Goal: Task Accomplishment & Management: Manage account settings

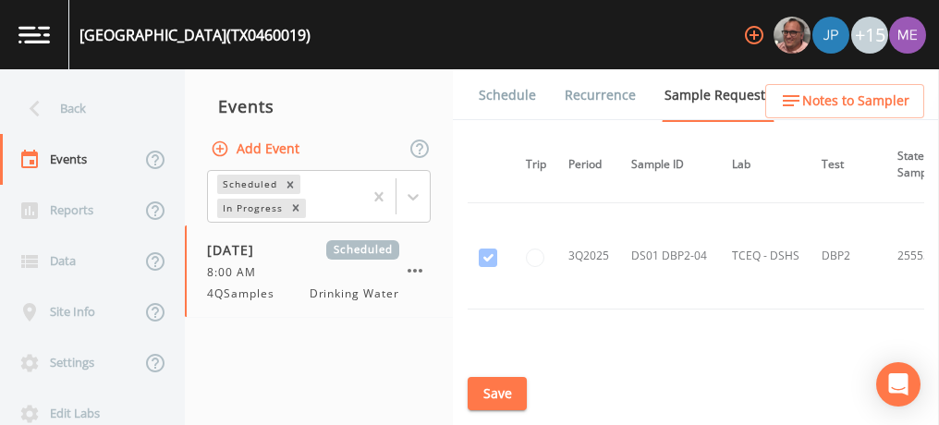
scroll to position [20139, 38]
drag, startPoint x: 750, startPoint y: 257, endPoint x: 733, endPoint y: 231, distance: 30.8
click at [733, 312] on td "TCEQ - DSHS" at bounding box center [766, 365] width 90 height 106
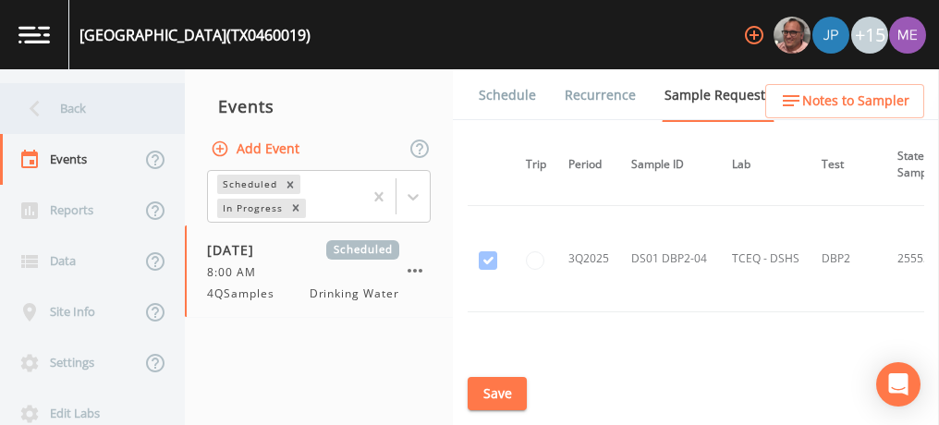
click at [66, 105] on div "Back" at bounding box center [83, 108] width 166 height 51
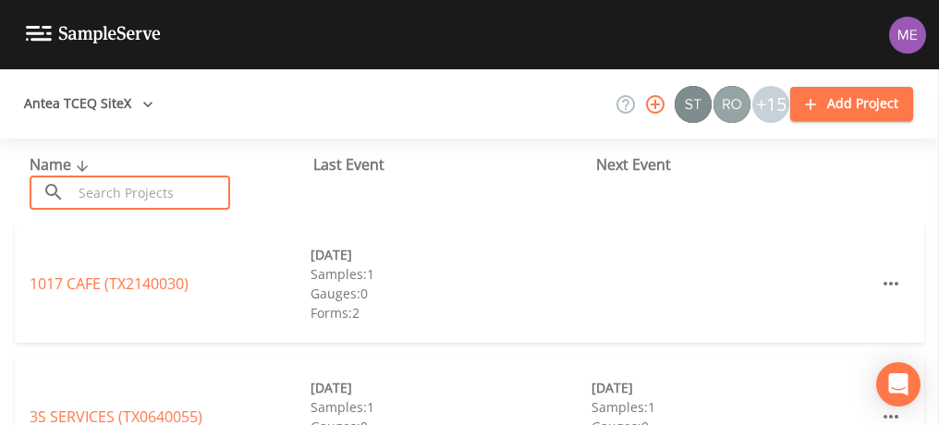
click at [123, 196] on input "text" at bounding box center [151, 193] width 158 height 34
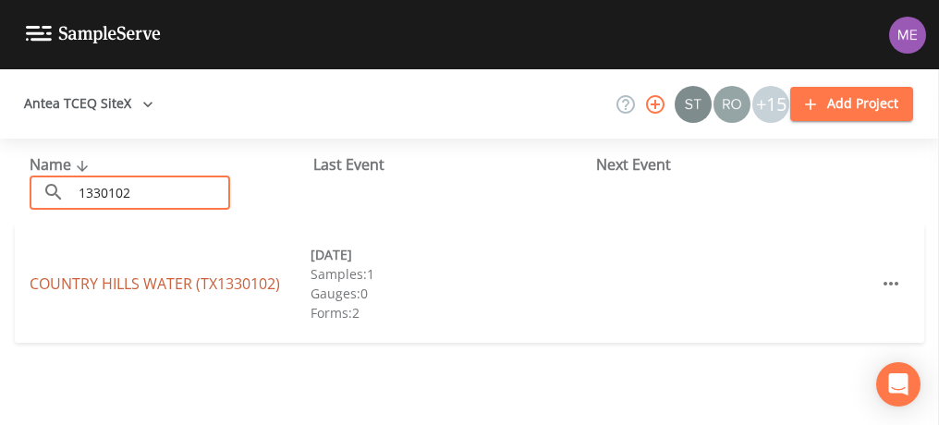
type input "1330102"
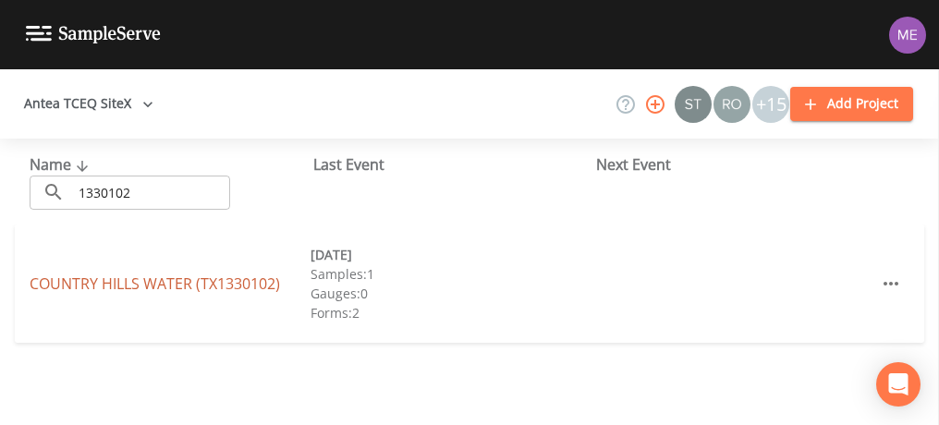
click at [168, 279] on link "COUNTRY HILLS WATER (TX1330102)" at bounding box center [155, 284] width 250 height 20
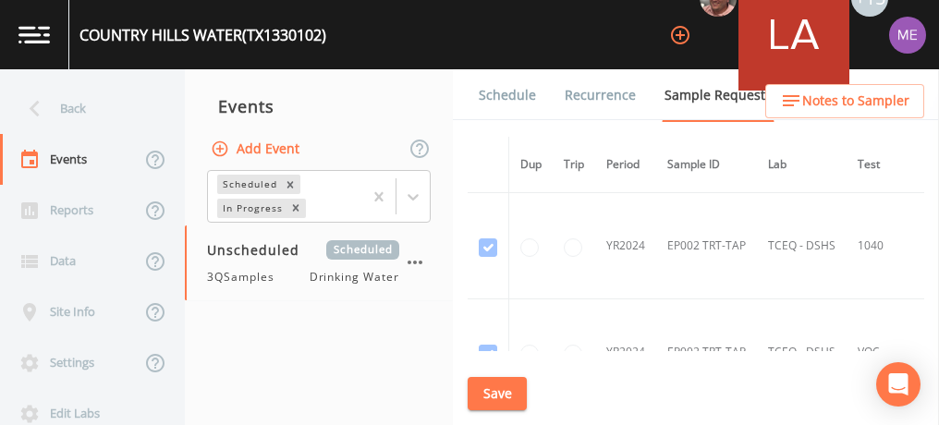
click at [496, 97] on link "Schedule" at bounding box center [507, 95] width 63 height 52
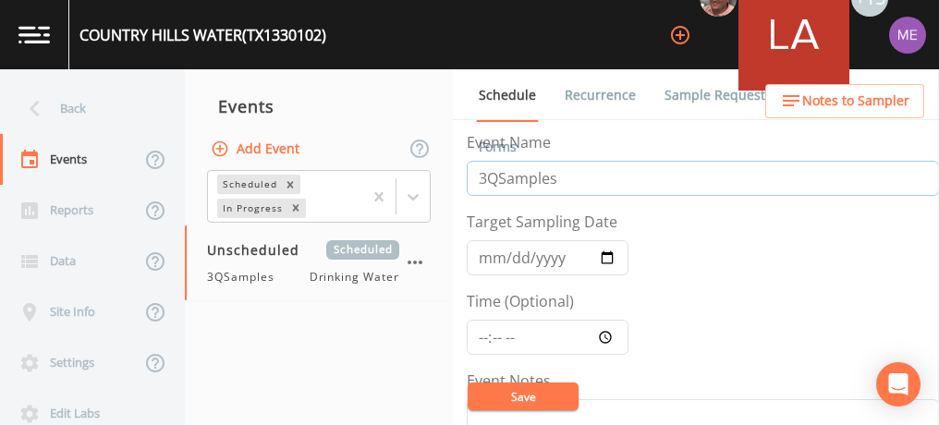
click at [484, 178] on input "3QSamples" at bounding box center [703, 178] width 472 height 35
type input "4QSamples"
click at [497, 259] on input "Target Sampling Date" at bounding box center [548, 257] width 162 height 35
type input "[DATE]"
click at [499, 391] on button "Save" at bounding box center [523, 397] width 111 height 28
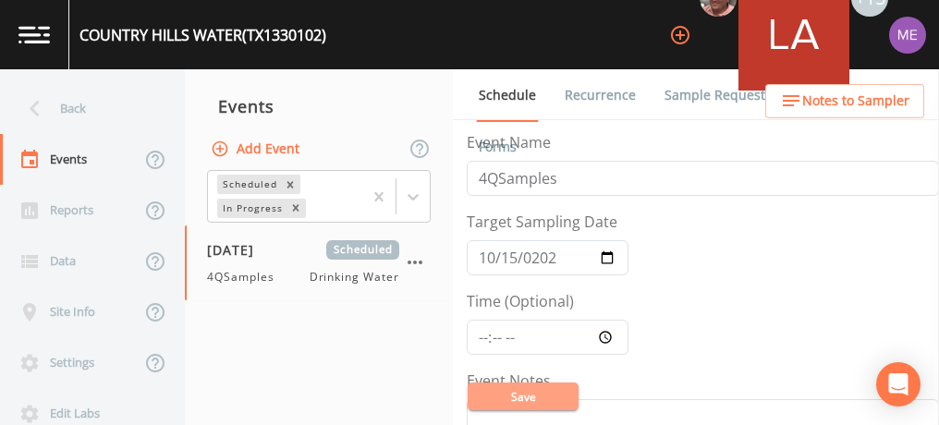
click at [499, 391] on button "Save" at bounding box center [523, 397] width 111 height 28
click at [697, 91] on link "Sample Requests" at bounding box center [718, 95] width 113 height 52
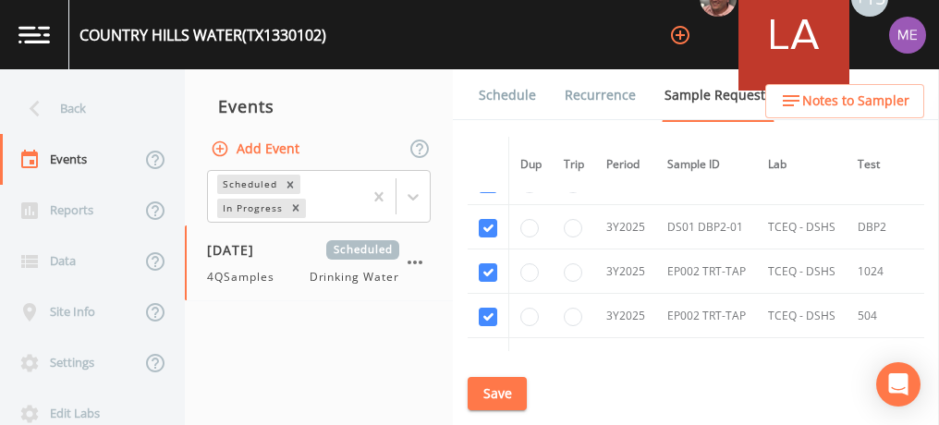
scroll to position [392, 0]
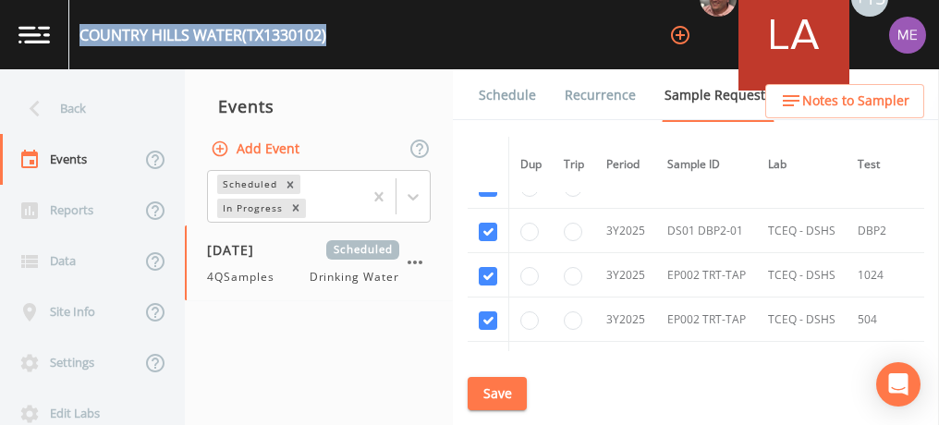
drag, startPoint x: 79, startPoint y: 31, endPoint x: 335, endPoint y: 50, distance: 255.7
click at [335, 50] on div "COUNTRY HILLS WATER (TX1330102) +15" at bounding box center [469, 34] width 939 height 69
copy div "COUNTRY HILLS WATER (TX1330102)"
click at [511, 391] on button "Save" at bounding box center [497, 394] width 59 height 34
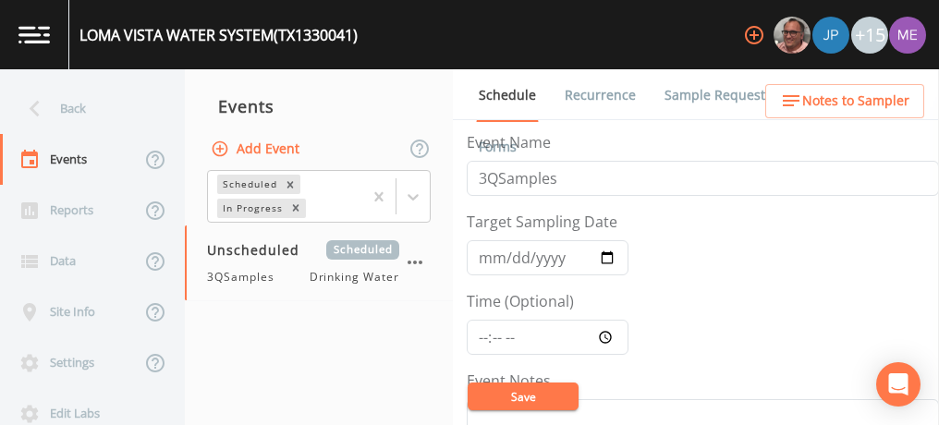
scroll to position [505, 0]
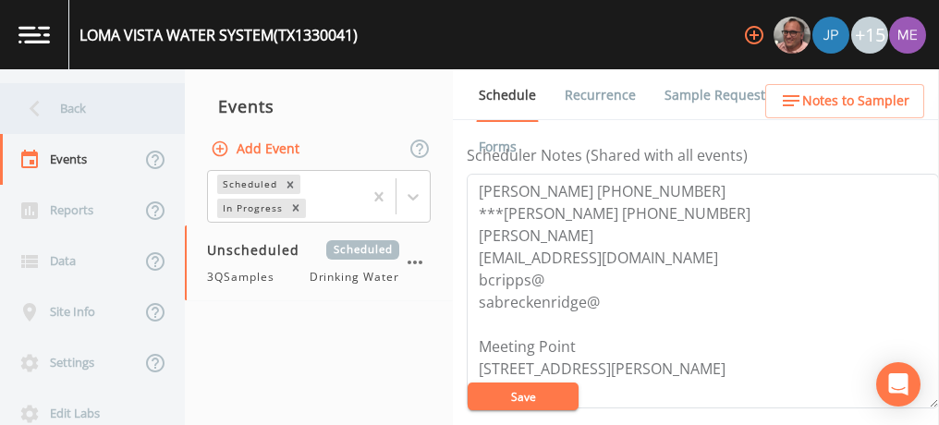
click at [70, 112] on div "Back" at bounding box center [83, 108] width 166 height 51
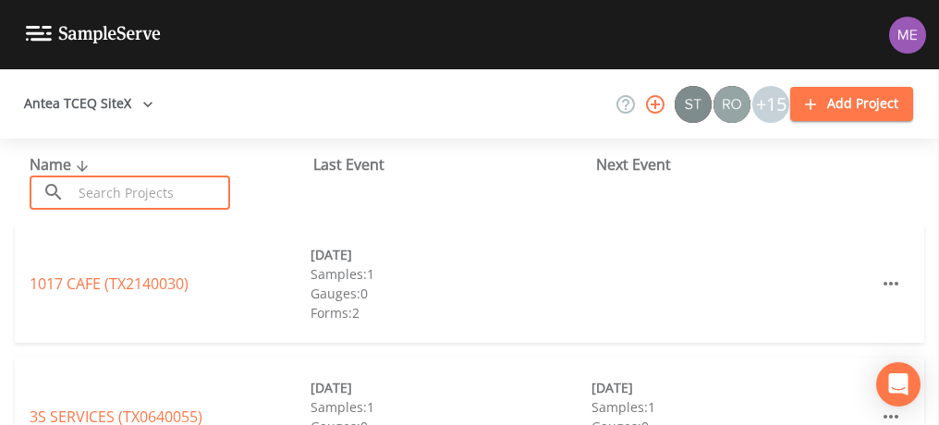
click at [111, 189] on input "text" at bounding box center [151, 193] width 158 height 34
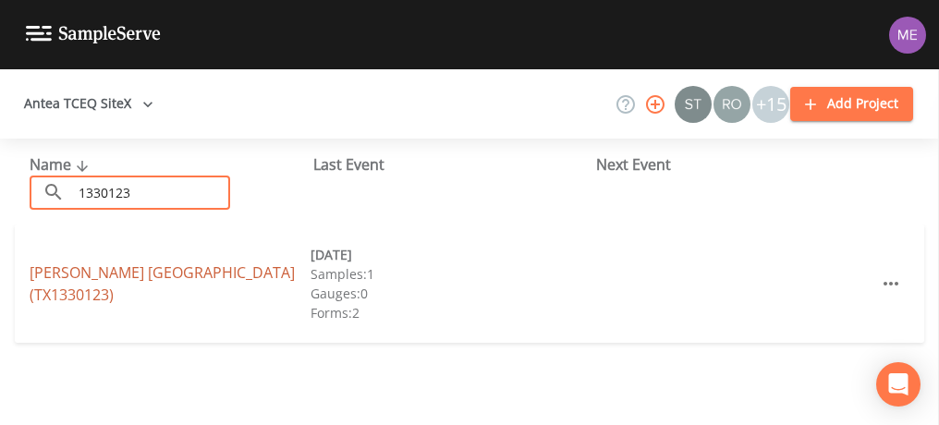
type input "1330123"
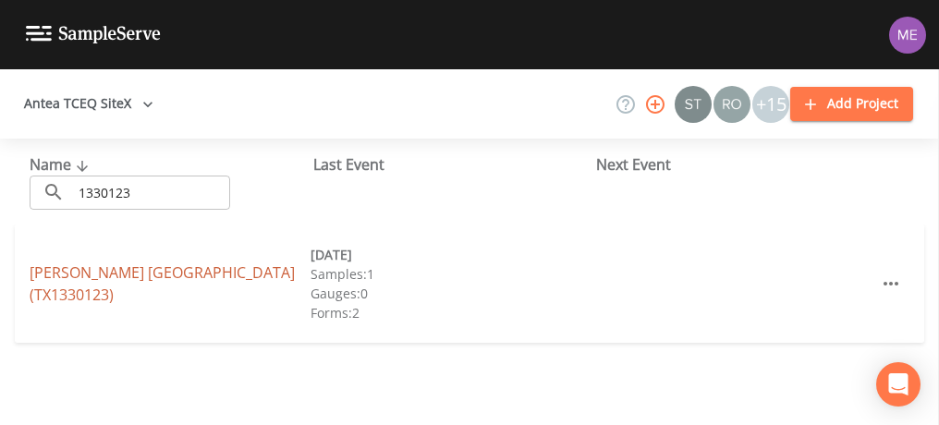
click at [148, 270] on link "[PERSON_NAME] [GEOGRAPHIC_DATA] (TX1330123)" at bounding box center [162, 283] width 265 height 43
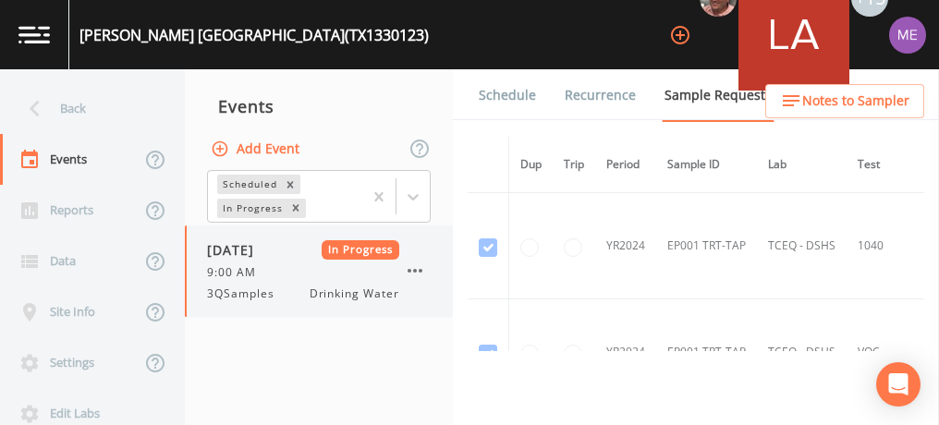
click at [420, 269] on icon "button" at bounding box center [415, 271] width 15 height 4
click at [284, 142] on button "Add Event" at bounding box center [257, 149] width 100 height 34
type input "4QSamples"
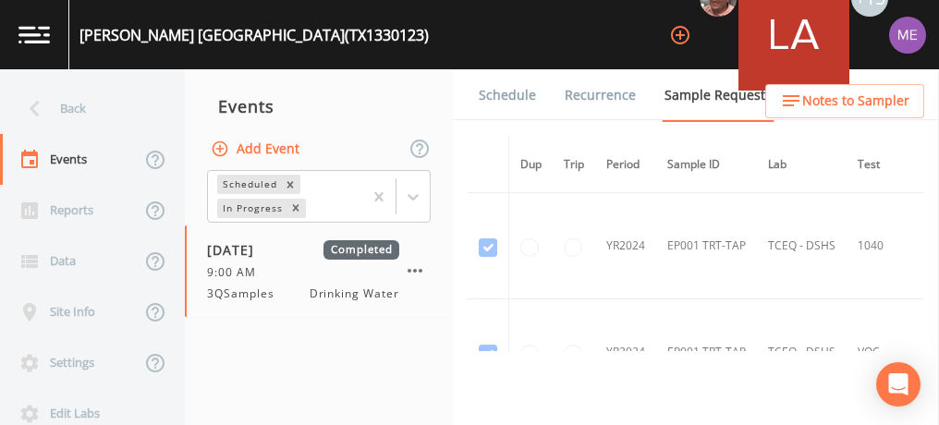
type input "[DATE]"
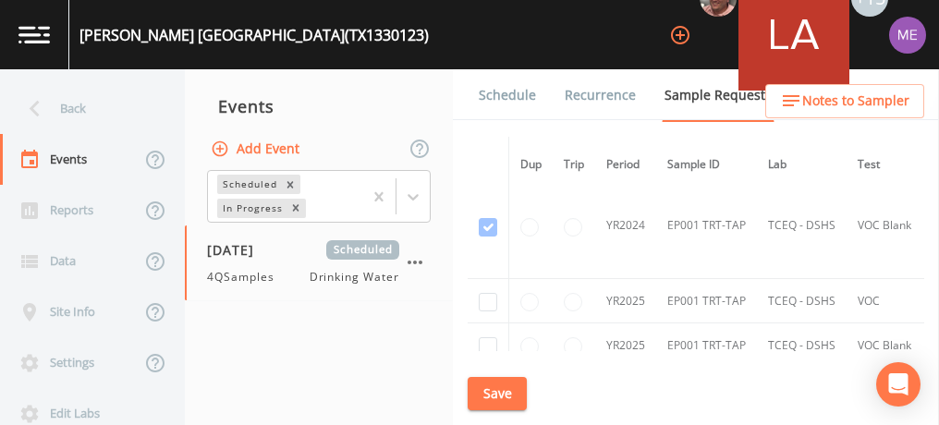
scroll to position [304, 0]
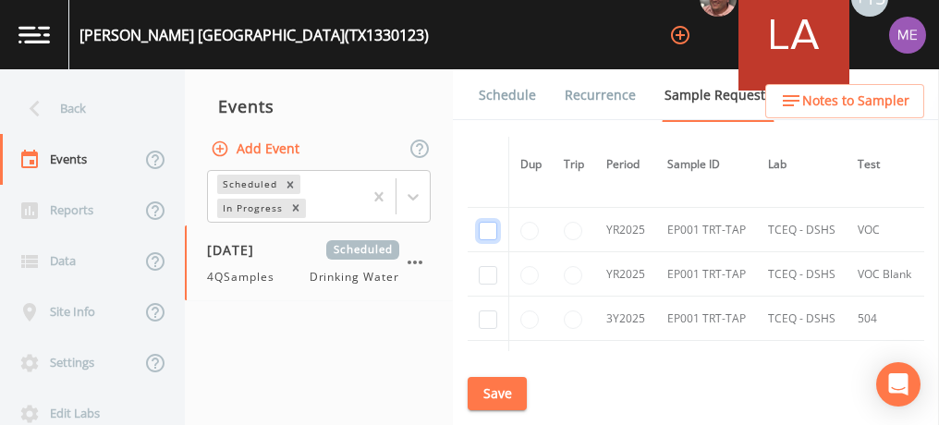
click at [490, 233] on input "checkbox" at bounding box center [488, 231] width 18 height 18
checkbox input "true"
click at [487, 274] on input "checkbox" at bounding box center [488, 275] width 18 height 18
checkbox input "true"
click at [489, 318] on input "checkbox" at bounding box center [488, 320] width 18 height 18
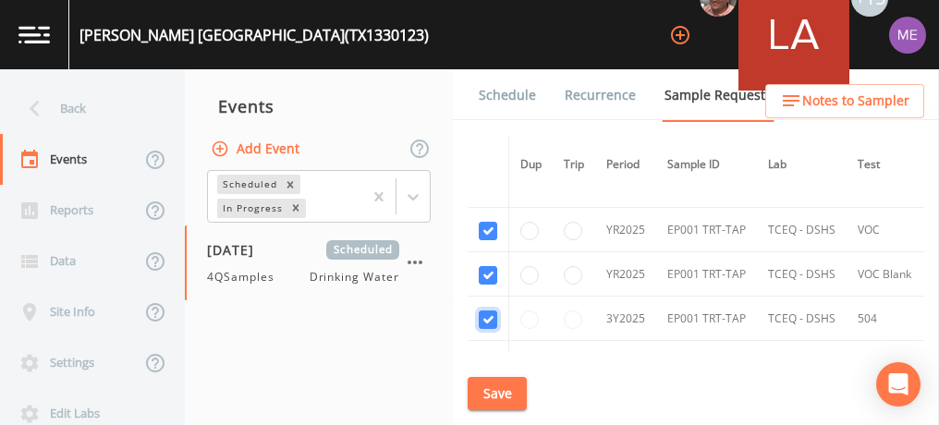
checkbox input "true"
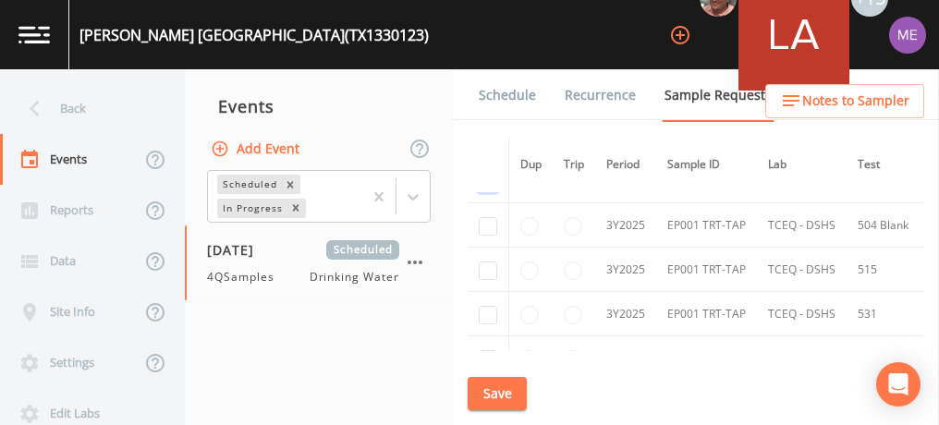
scroll to position [445, 0]
click at [487, 217] on input "checkbox" at bounding box center [488, 223] width 18 height 18
checkbox input "true"
click at [492, 262] on input "checkbox" at bounding box center [488, 268] width 18 height 18
checkbox input "true"
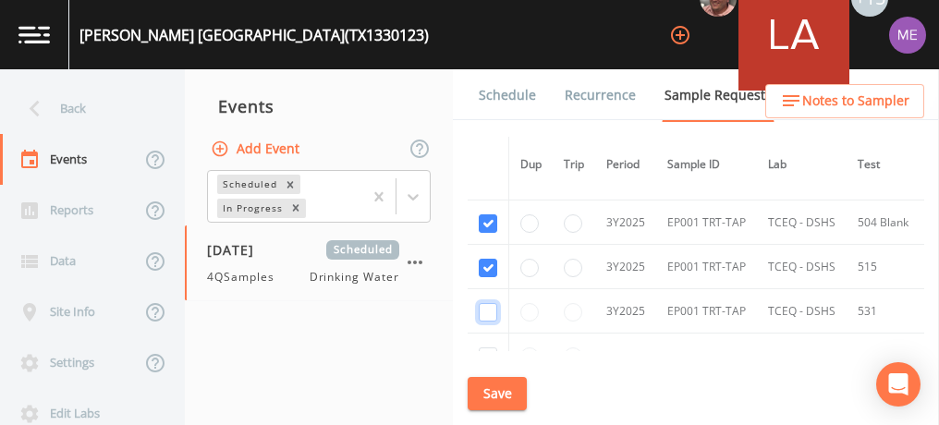
click at [488, 305] on input "checkbox" at bounding box center [488, 312] width 18 height 18
checkbox input "true"
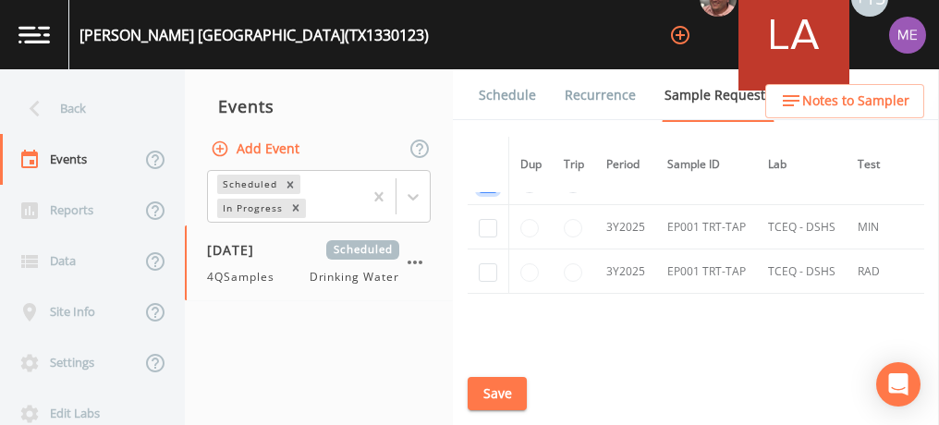
scroll to position [579, 0]
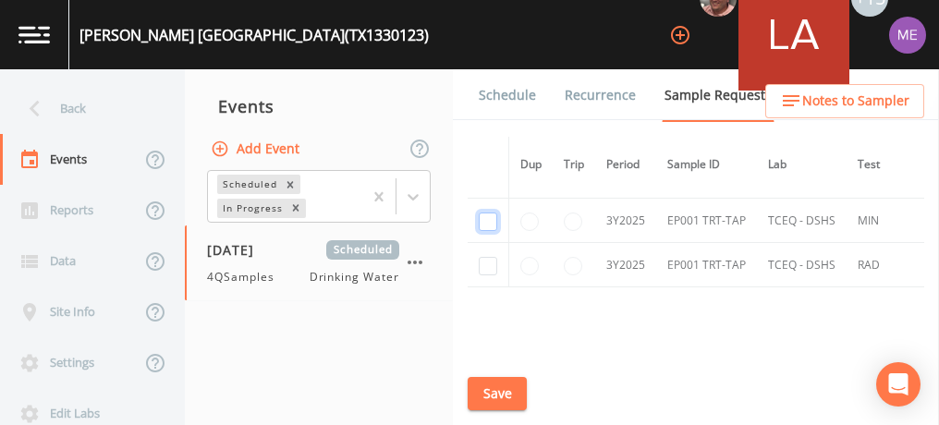
click at [489, 220] on input "checkbox" at bounding box center [488, 222] width 18 height 18
checkbox input "true"
click at [489, 257] on input "checkbox" at bounding box center [488, 266] width 18 height 18
checkbox input "true"
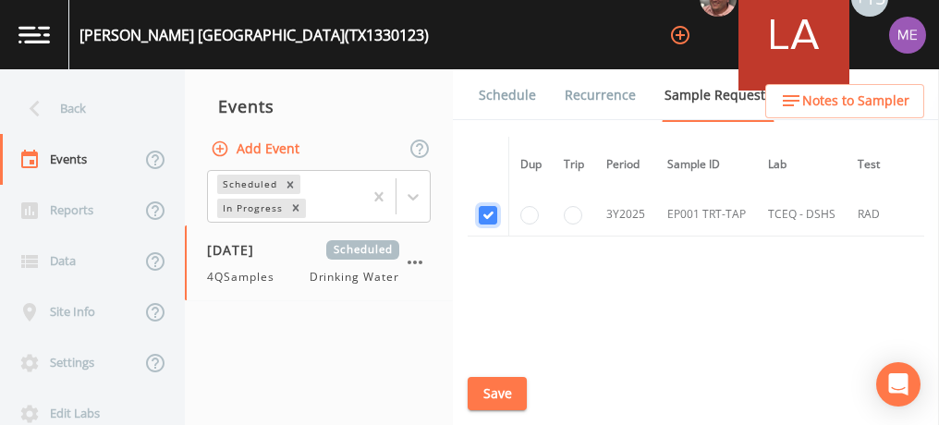
scroll to position [631, 0]
click at [508, 386] on button "Save" at bounding box center [497, 394] width 59 height 34
click at [514, 89] on link "Schedule" at bounding box center [507, 95] width 63 height 52
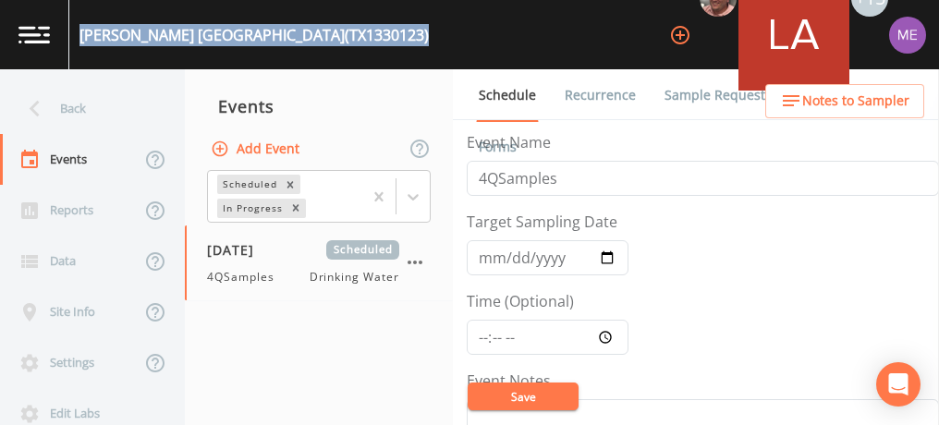
drag, startPoint x: 79, startPoint y: 35, endPoint x: 406, endPoint y: 41, distance: 326.3
click at [406, 41] on div "[PERSON_NAME] [GEOGRAPHIC_DATA] (TX1330123) +15" at bounding box center [469, 34] width 939 height 69
copy div "[PERSON_NAME] [GEOGRAPHIC_DATA] (TX1330123)"
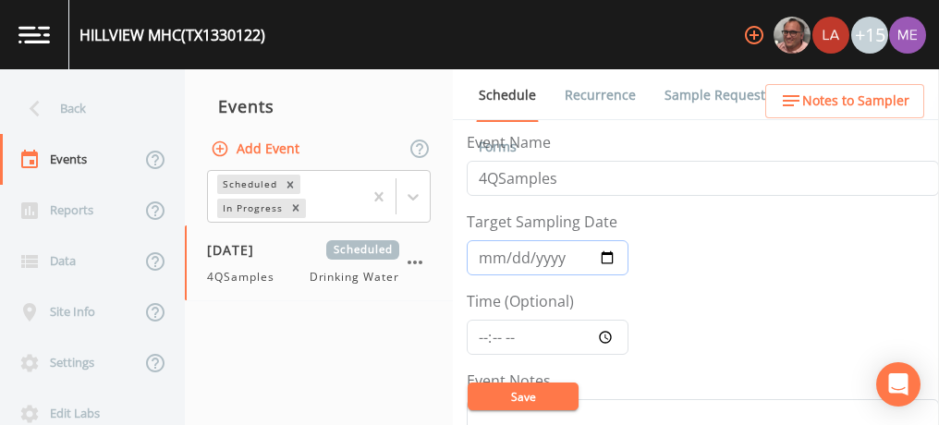
click at [509, 259] on input "[DATE]" at bounding box center [548, 257] width 162 height 35
type input "[DATE]"
click at [528, 388] on button "Save" at bounding box center [523, 397] width 111 height 28
click at [706, 97] on link "Sample Requests" at bounding box center [718, 95] width 113 height 52
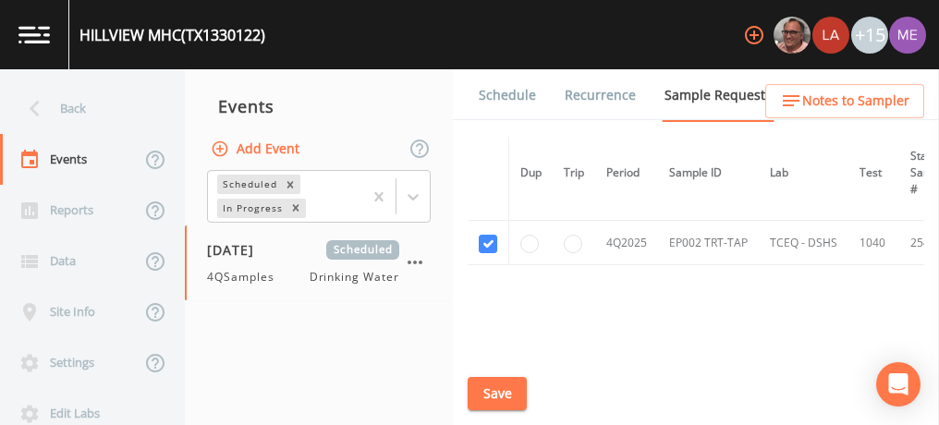
scroll to position [896, 0]
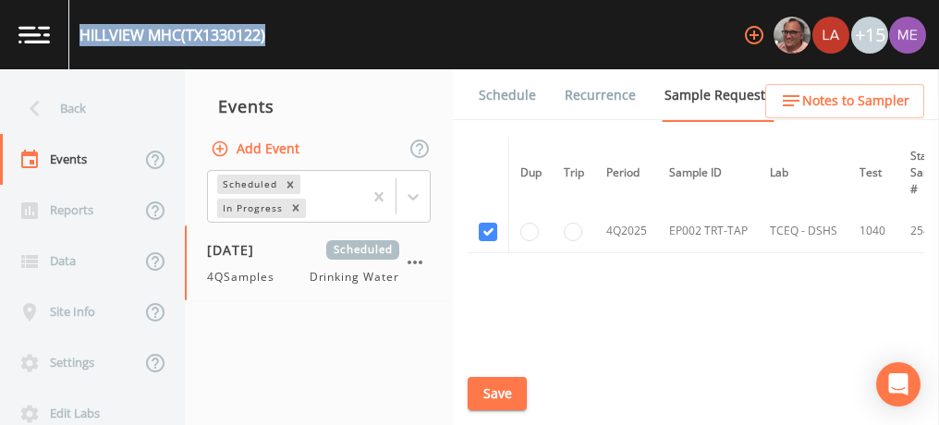
drag, startPoint x: 79, startPoint y: 32, endPoint x: 273, endPoint y: 38, distance: 193.2
click at [273, 38] on div "HILLVIEW MHC (TX1330122) +15" at bounding box center [469, 34] width 939 height 69
copy div "HILLVIEW MHC (TX1330122)"
click at [500, 386] on button "Save" at bounding box center [497, 394] width 59 height 34
